Goal: Register for event/course

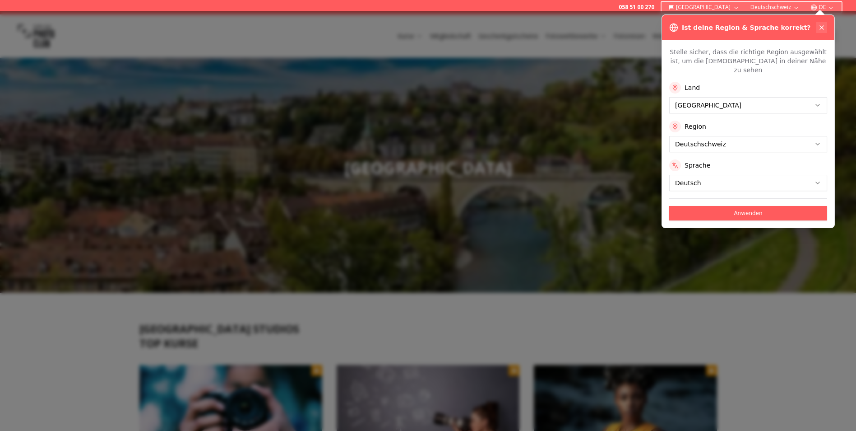
click at [822, 27] on icon at bounding box center [821, 27] width 7 height 7
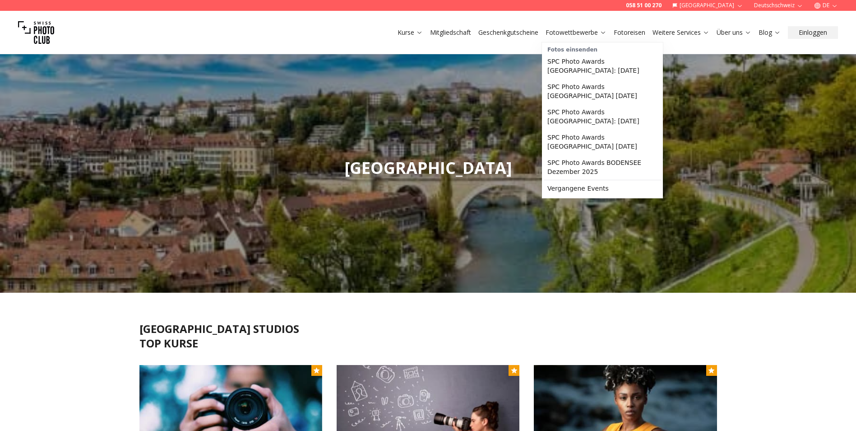
click at [575, 37] on button "Fotowettbewerbe" at bounding box center [576, 32] width 68 height 13
click at [561, 60] on link "SPC Photo Awards [GEOGRAPHIC_DATA]: [DATE]" at bounding box center [602, 65] width 117 height 25
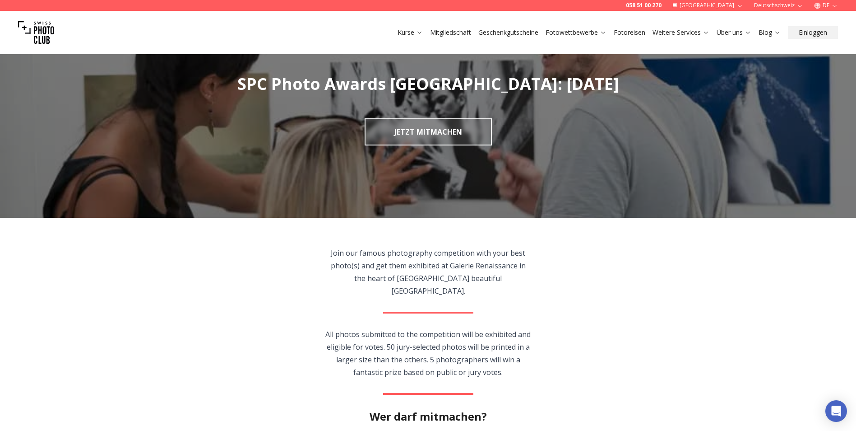
scroll to position [38, 0]
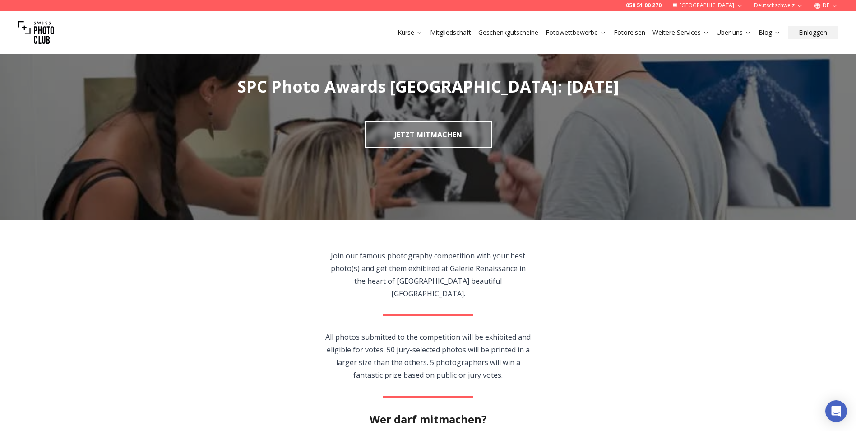
click at [827, 4] on button "DE" at bounding box center [826, 5] width 31 height 11
click at [823, 28] on link "de" at bounding box center [827, 30] width 19 height 11
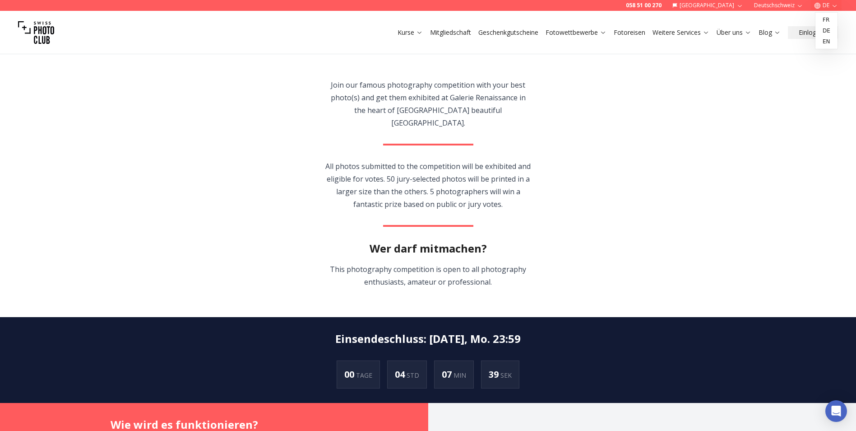
scroll to position [200, 0]
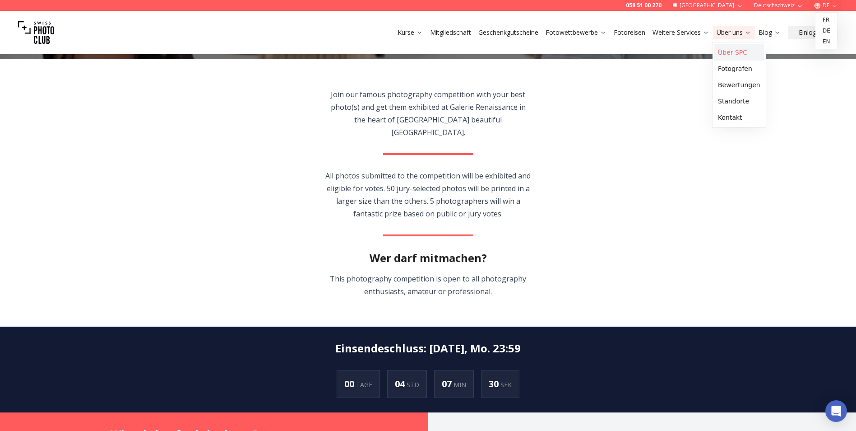
click at [734, 56] on link "Über SPC" at bounding box center [740, 52] width 50 height 16
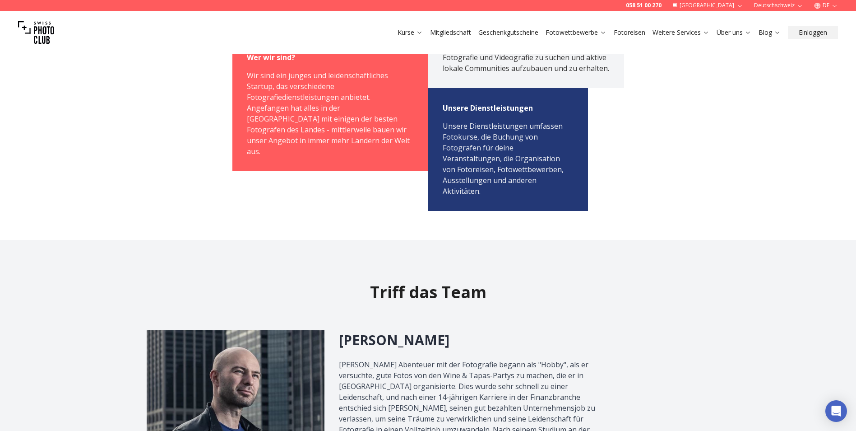
scroll to position [41, 0]
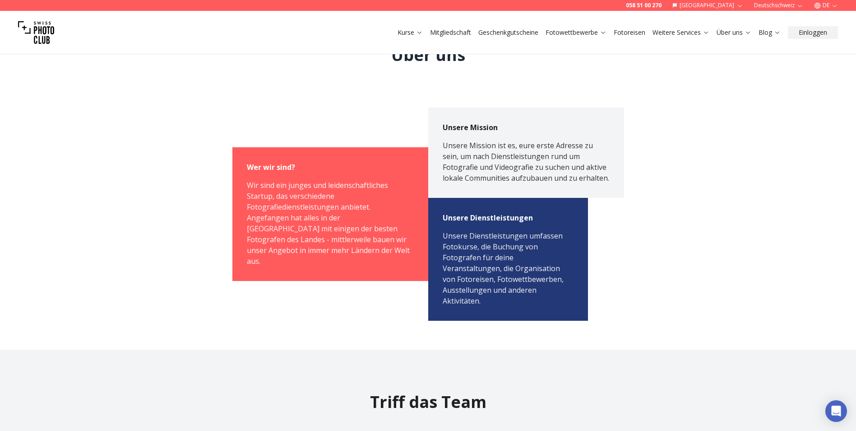
click at [636, 34] on link "Fotoreisen" at bounding box center [630, 32] width 32 height 9
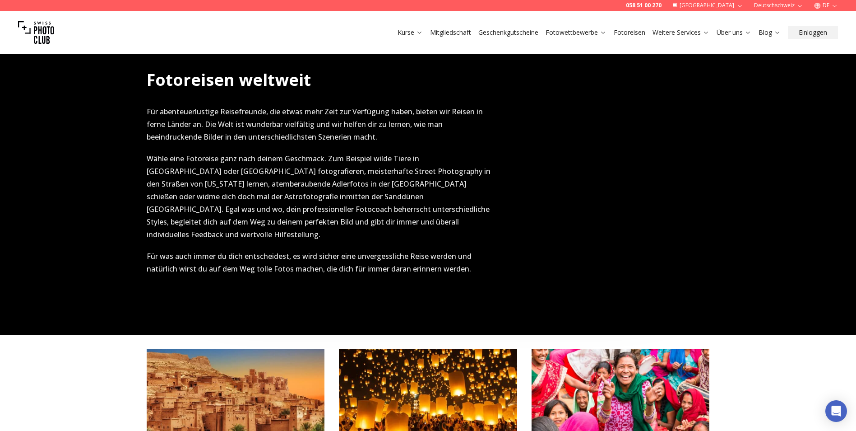
scroll to position [967, 0]
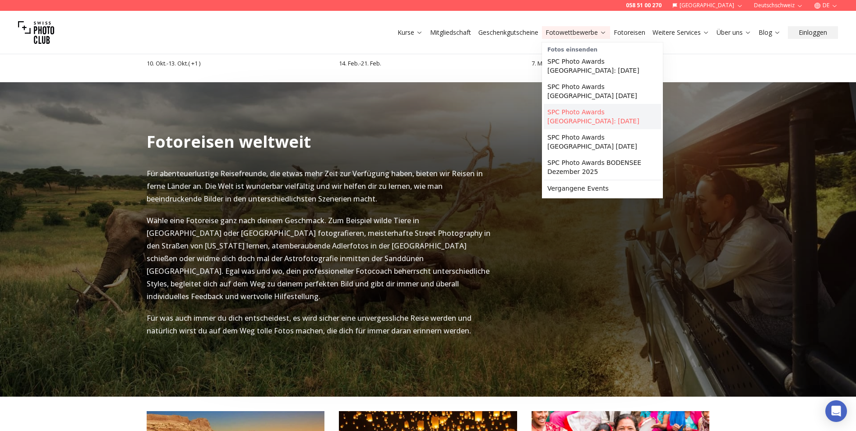
click at [568, 104] on link "SPC Photo Awards [GEOGRAPHIC_DATA]: [DATE]" at bounding box center [602, 116] width 117 height 25
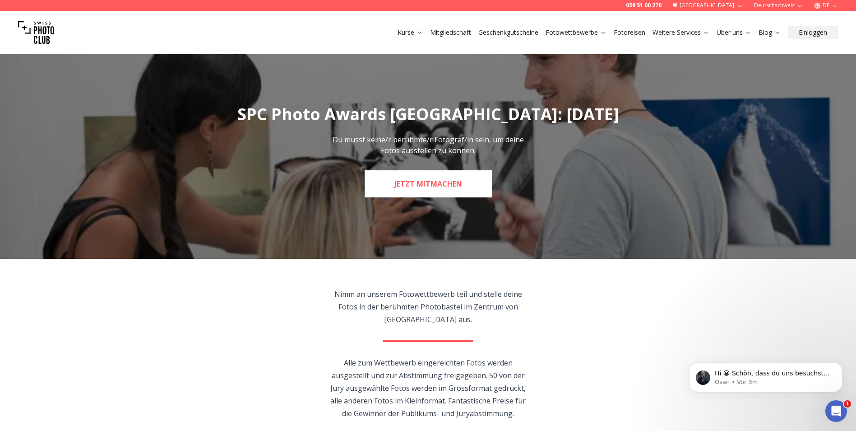
click at [413, 182] on link "JETZT MITMACHEN" at bounding box center [428, 183] width 127 height 27
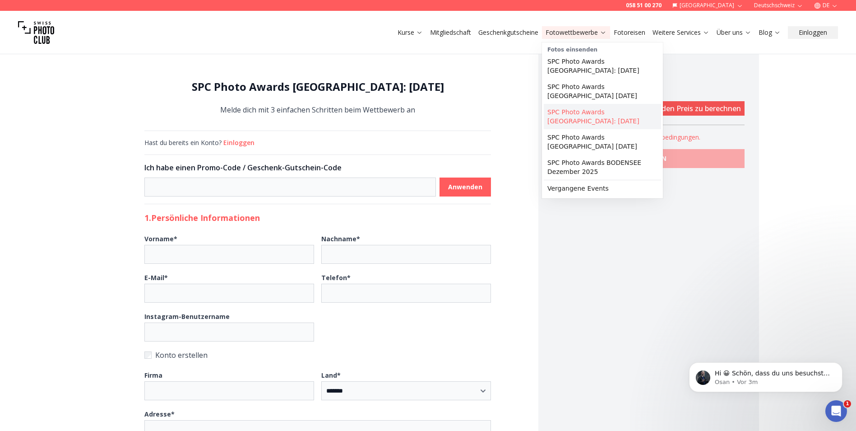
click at [557, 104] on link "SPC Photo Awards [GEOGRAPHIC_DATA]: [DATE]" at bounding box center [602, 116] width 117 height 25
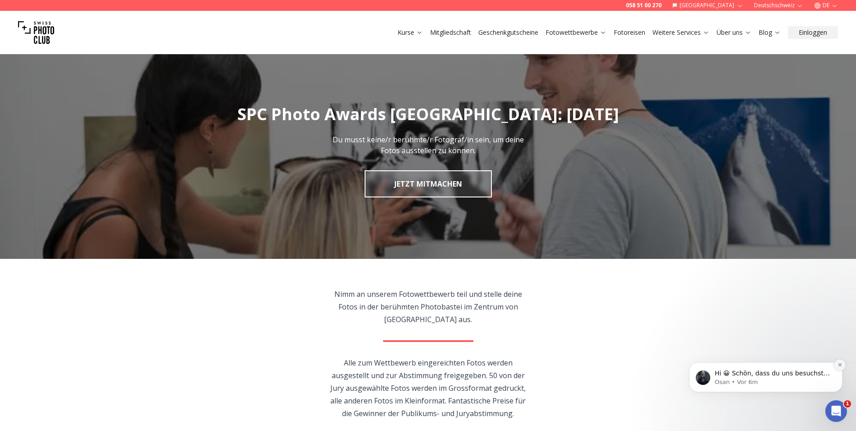
click at [841, 366] on icon "Dismiss notification" at bounding box center [840, 364] width 5 height 5
